Goal: Find specific page/section: Find specific page/section

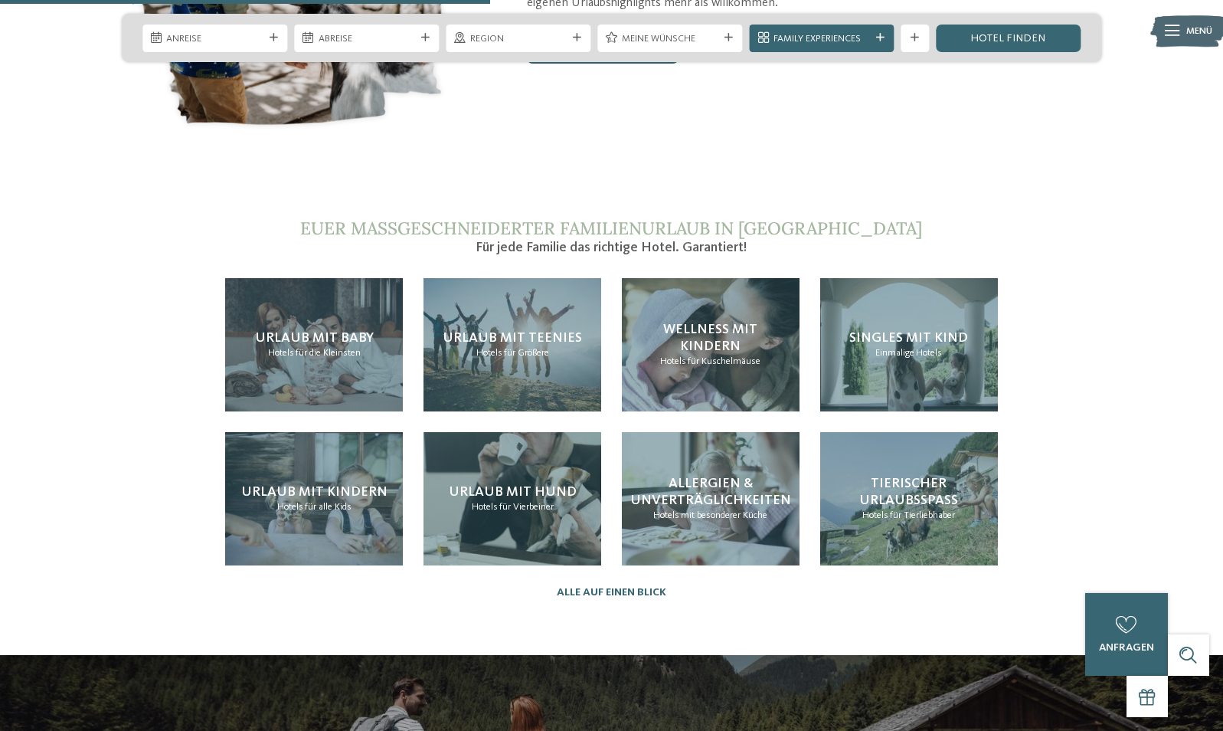
scroll to position [3192, 0]
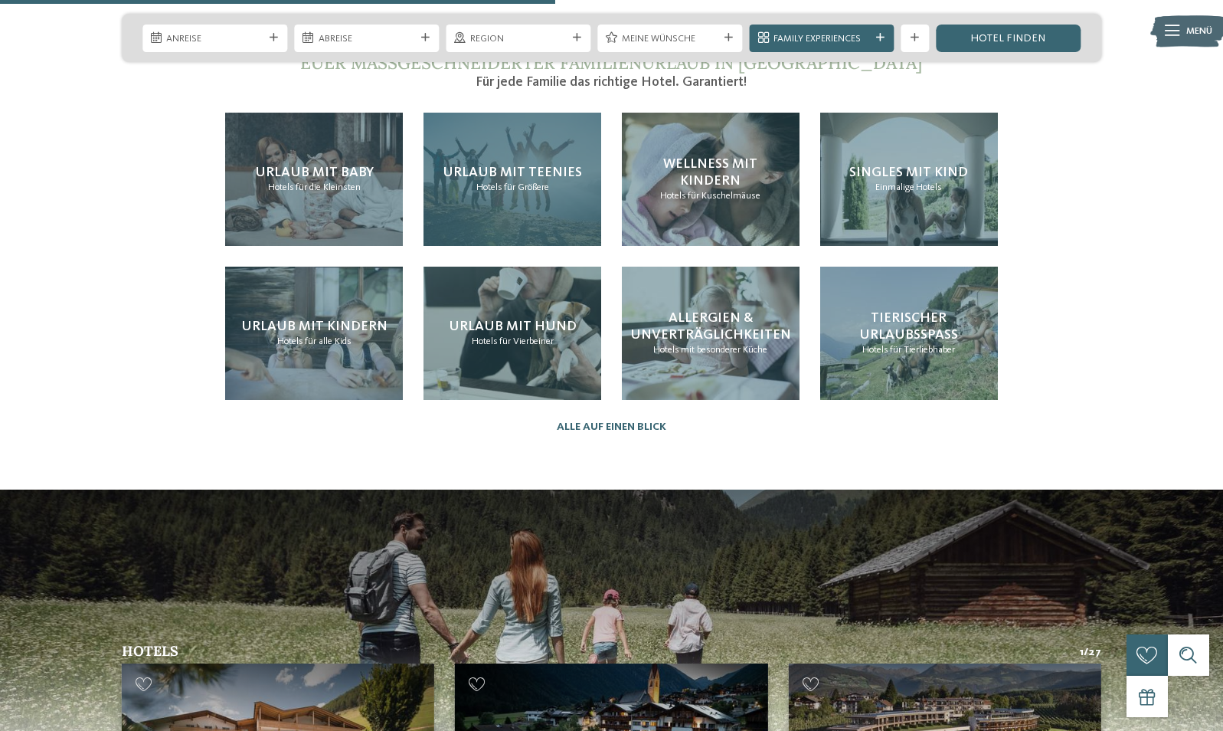
click at [484, 179] on span "Urlaub mit Teenies" at bounding box center [512, 172] width 139 height 14
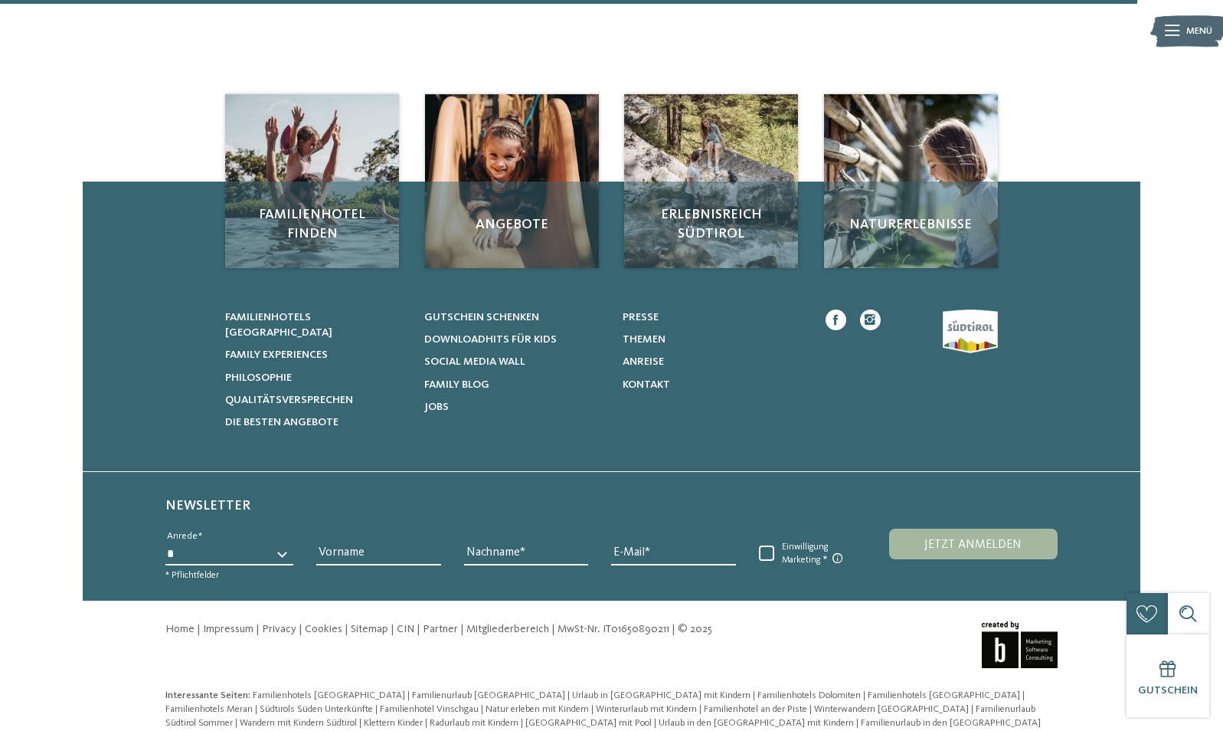
scroll to position [2228, 0]
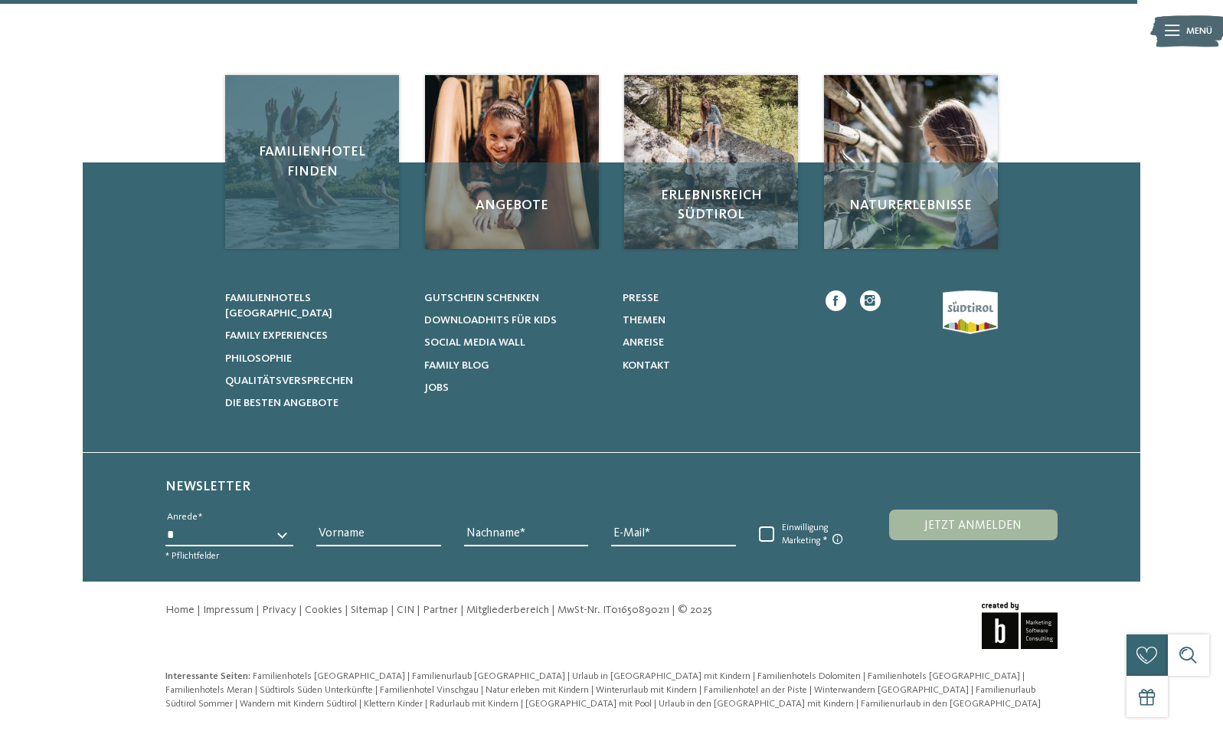
click at [260, 249] on div "Familienhotel finden" at bounding box center [312, 162] width 174 height 174
